Goal: Check status: Check status

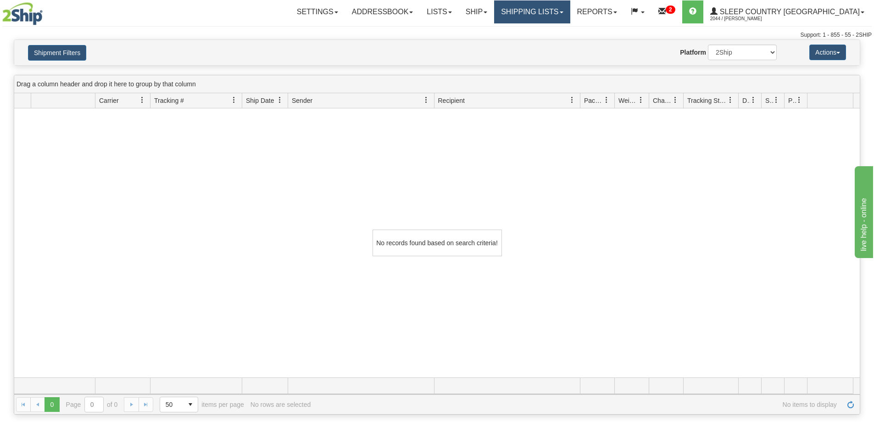
click at [570, 13] on link "Shipping lists" at bounding box center [532, 11] width 76 height 23
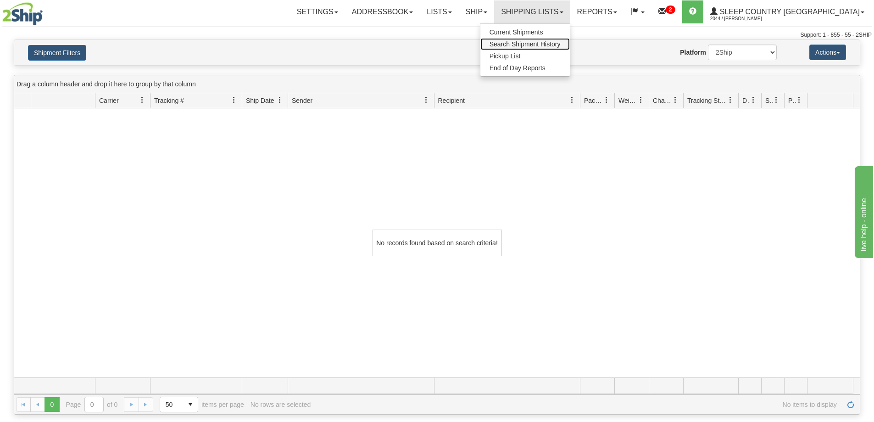
click at [561, 42] on span "Search Shipment History" at bounding box center [525, 43] width 71 height 7
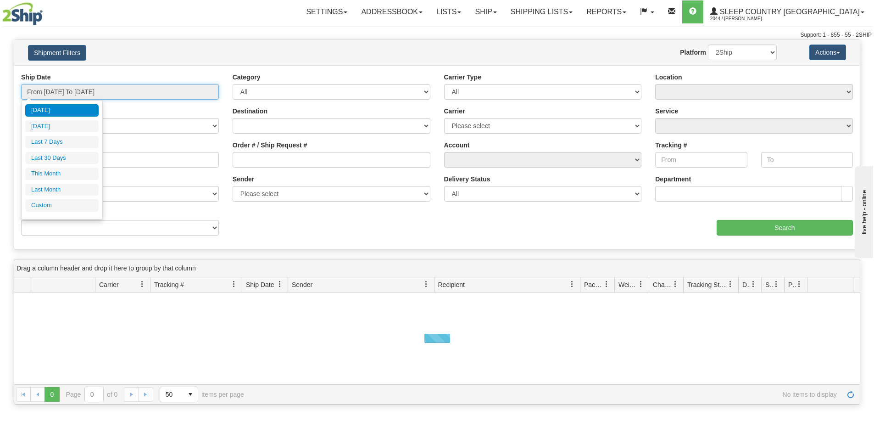
click at [134, 92] on input "From [DATE] To [DATE]" at bounding box center [120, 92] width 198 height 16
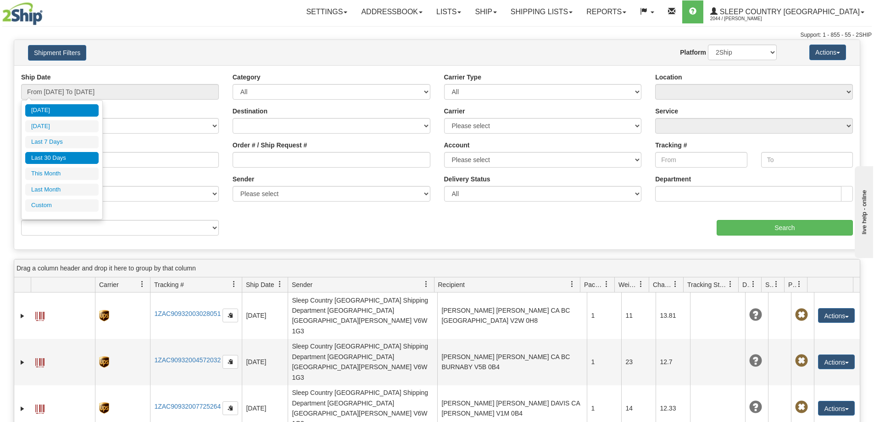
click at [90, 155] on li "Last 30 Days" at bounding box center [61, 158] width 73 height 12
type input "From [DATE] To [DATE]"
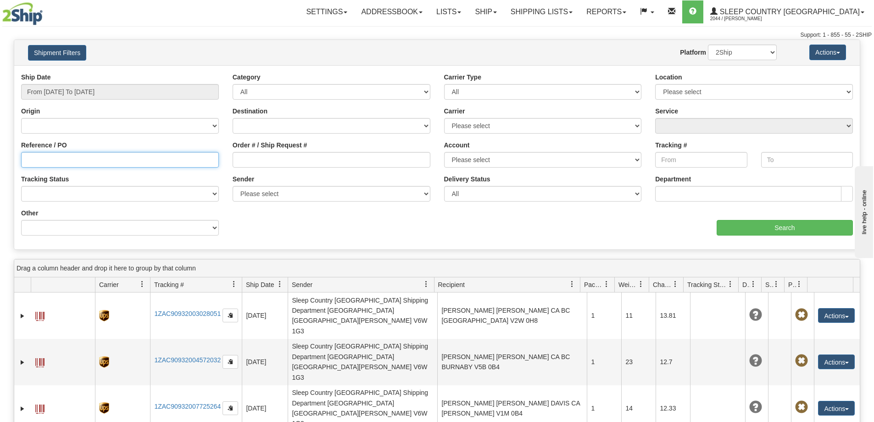
click at [92, 167] on input "Reference / PO" at bounding box center [120, 160] width 198 height 16
paste input "9000I164027"
type input "9000I164027"
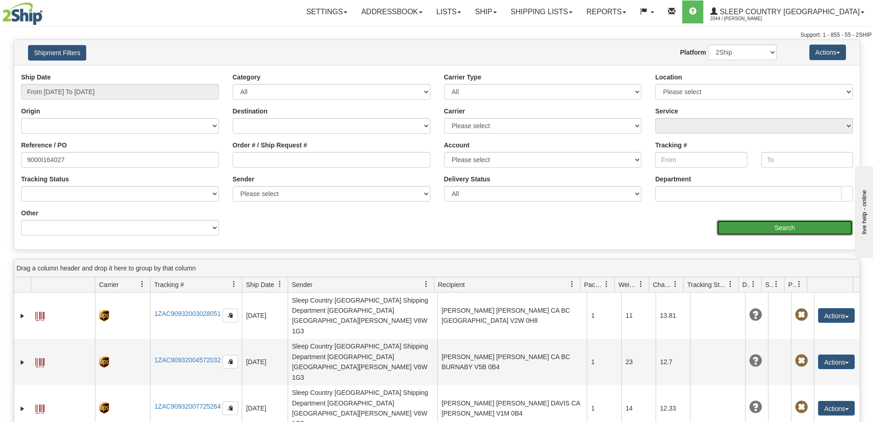
click at [780, 235] on input "Search" at bounding box center [785, 228] width 136 height 16
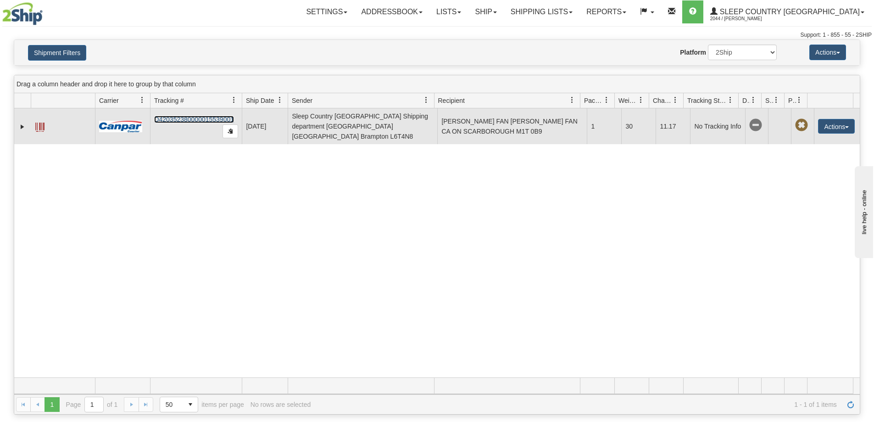
click at [191, 116] on link "D420352380000015539001" at bounding box center [194, 119] width 80 height 7
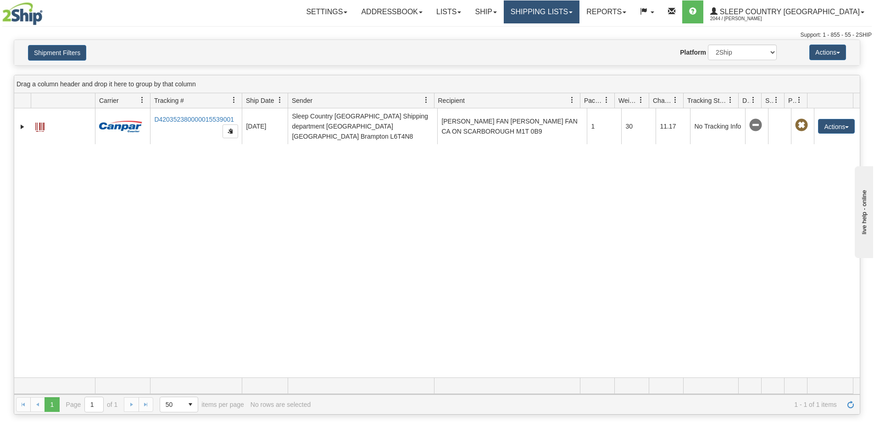
click at [580, 7] on link "Shipping lists" at bounding box center [542, 11] width 76 height 23
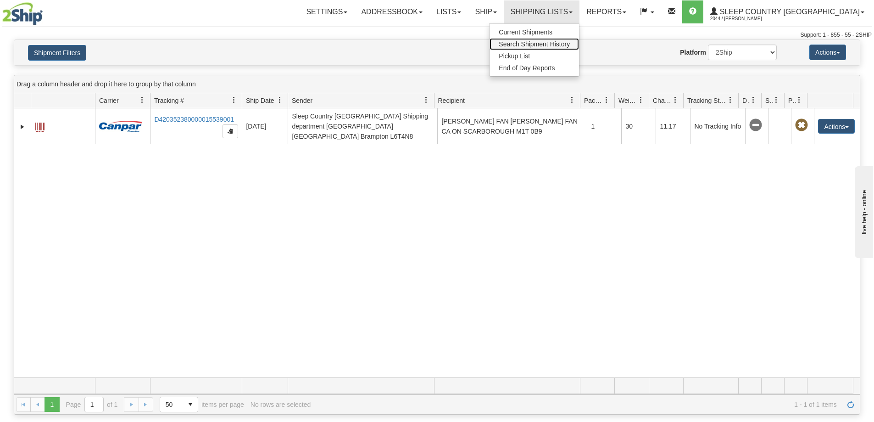
click at [565, 43] on span "Search Shipment History" at bounding box center [534, 43] width 71 height 7
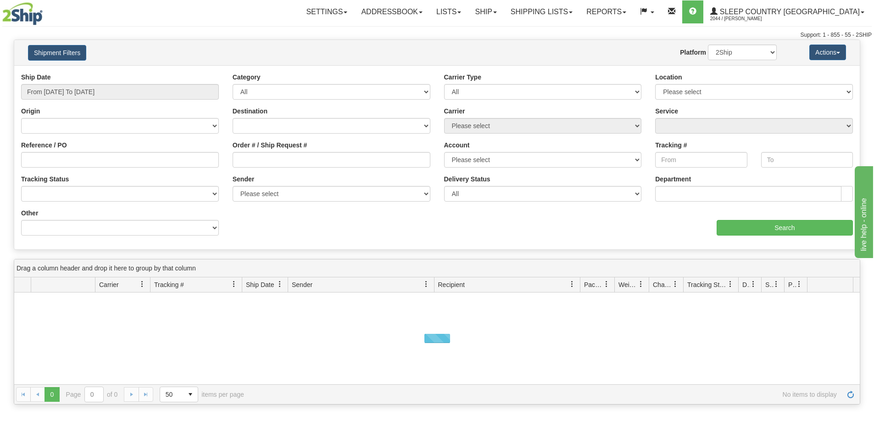
click at [108, 81] on div "Ship Date From [DATE] To [DATE]" at bounding box center [120, 86] width 198 height 27
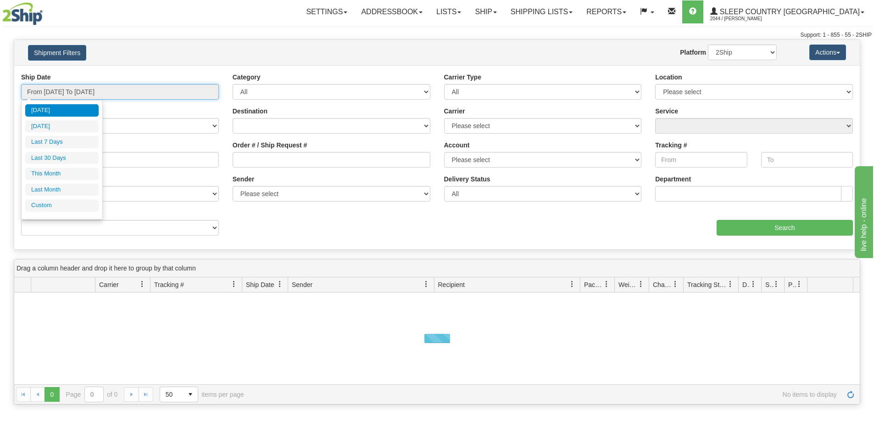
click at [107, 87] on input "From [DATE] To [DATE]" at bounding box center [120, 92] width 198 height 16
click at [68, 155] on li "Last 30 Days" at bounding box center [61, 158] width 73 height 12
type input "From [DATE] To [DATE]"
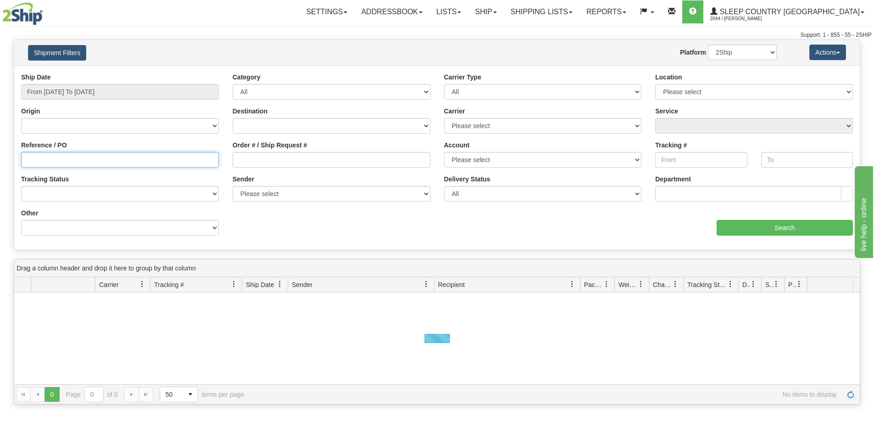
click at [100, 158] on input "Reference / PO" at bounding box center [120, 160] width 198 height 16
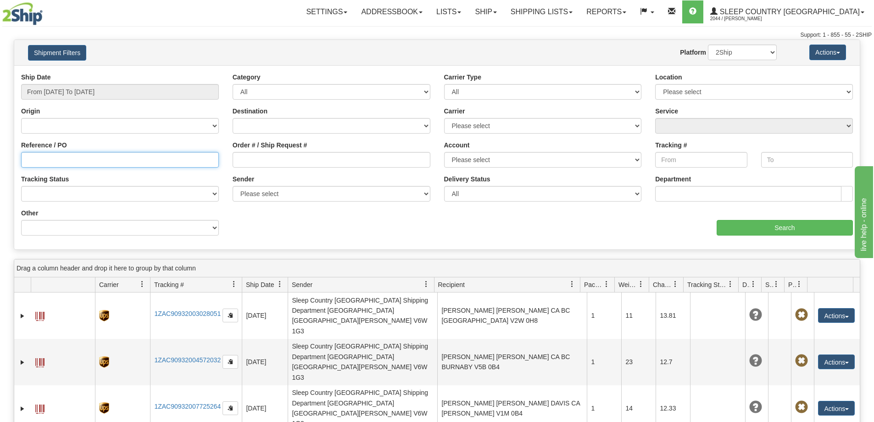
paste input "9000I132761"
type input "9000I132761"
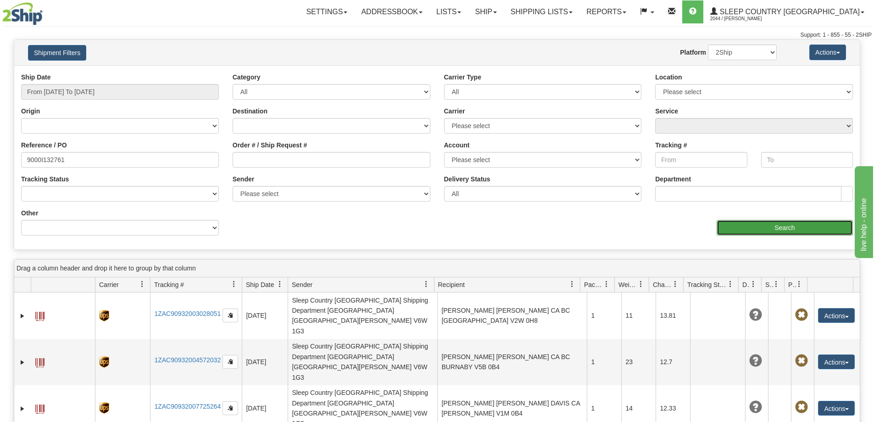
click at [775, 229] on input "Search" at bounding box center [785, 228] width 136 height 16
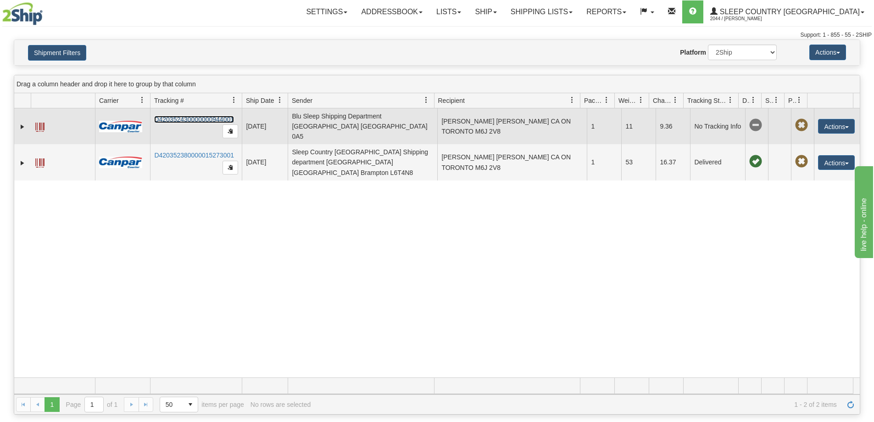
click at [182, 116] on link "D420352430000000944001" at bounding box center [194, 119] width 80 height 7
